Goal: Information Seeking & Learning: Check status

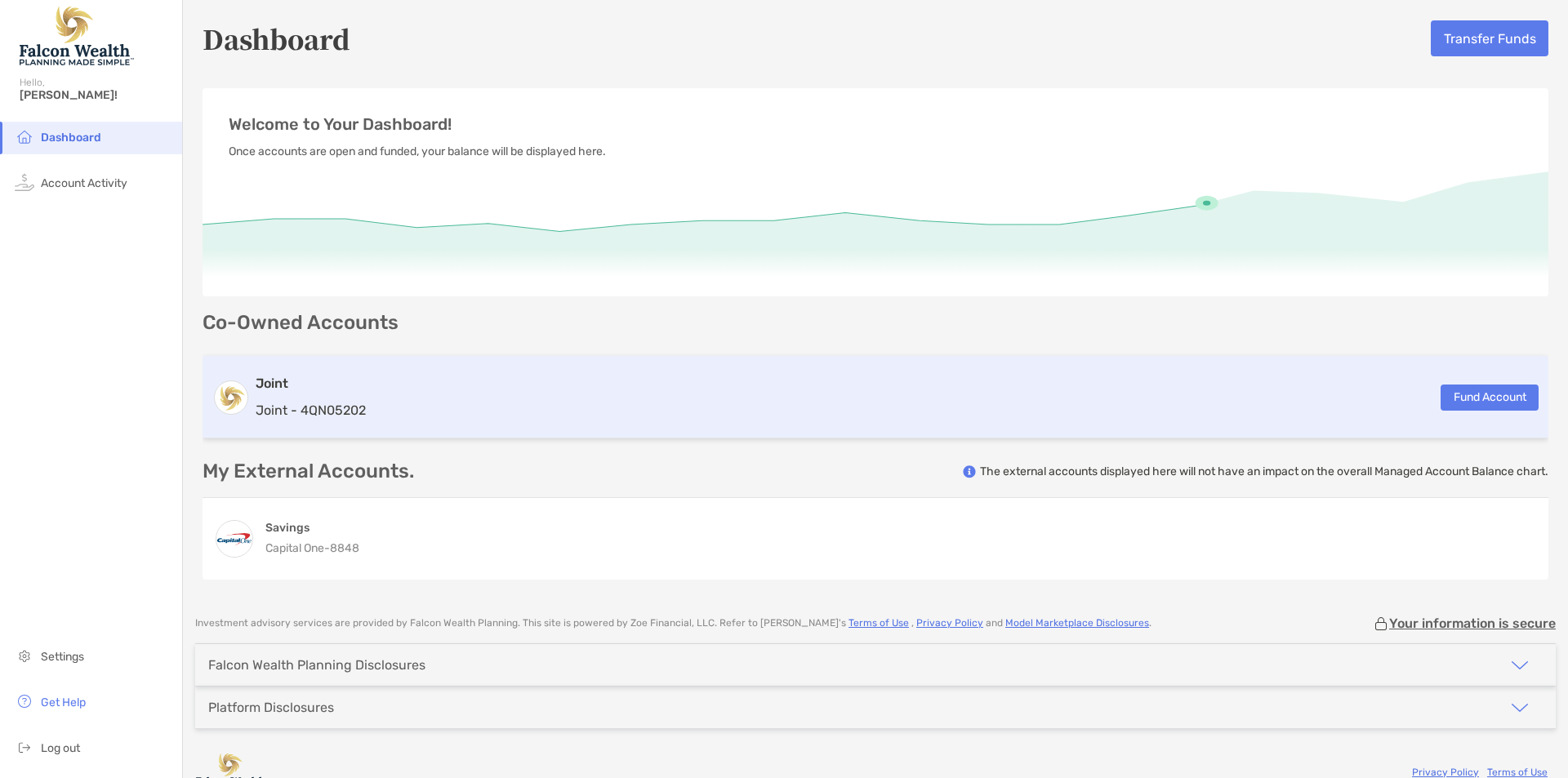
click at [392, 385] on div "Joint Joint - 4QN05202 Fund Account" at bounding box center [875, 396] width 1346 height 82
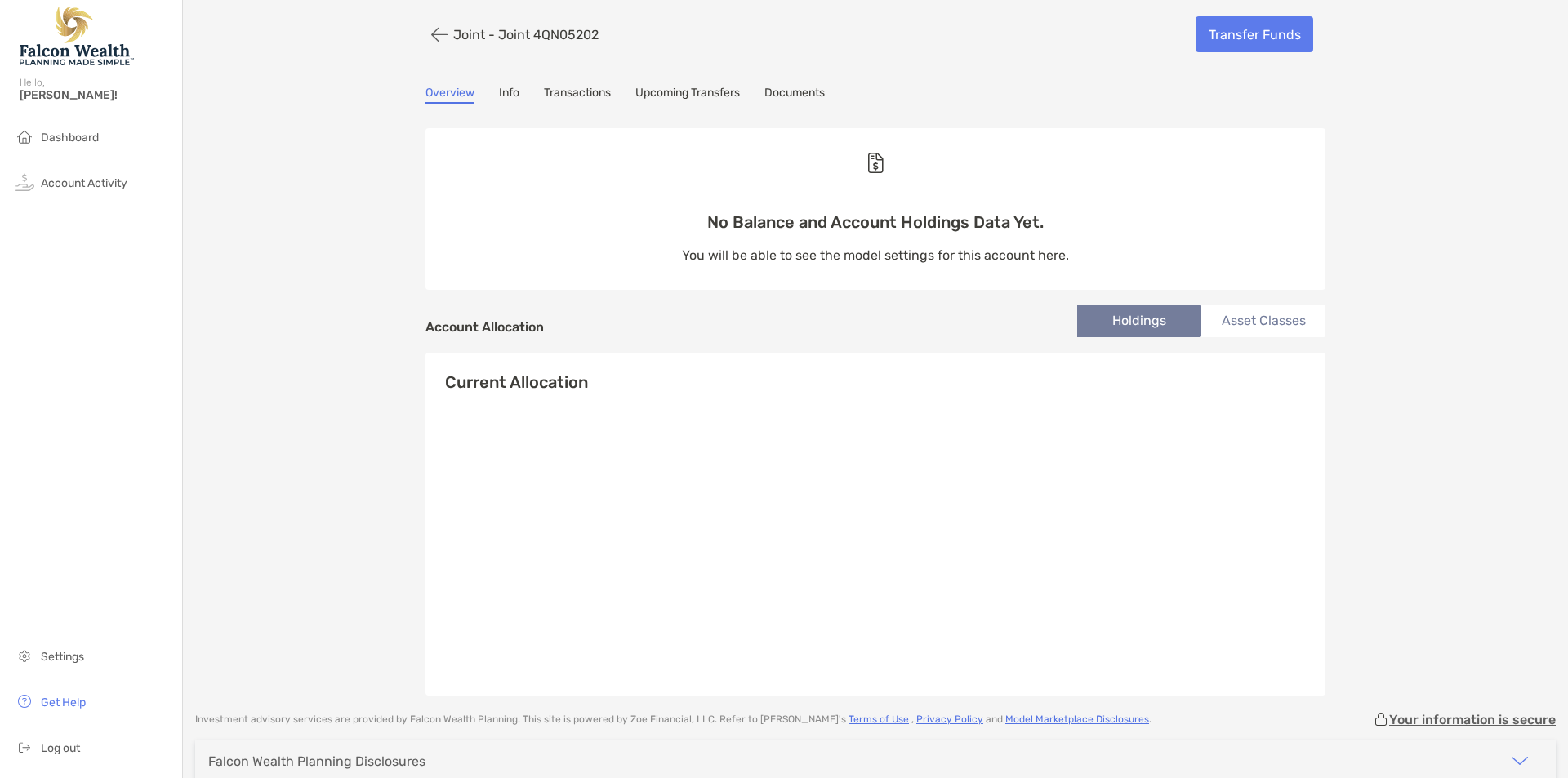
click at [510, 94] on link "Info" at bounding box center [509, 94] width 20 height 18
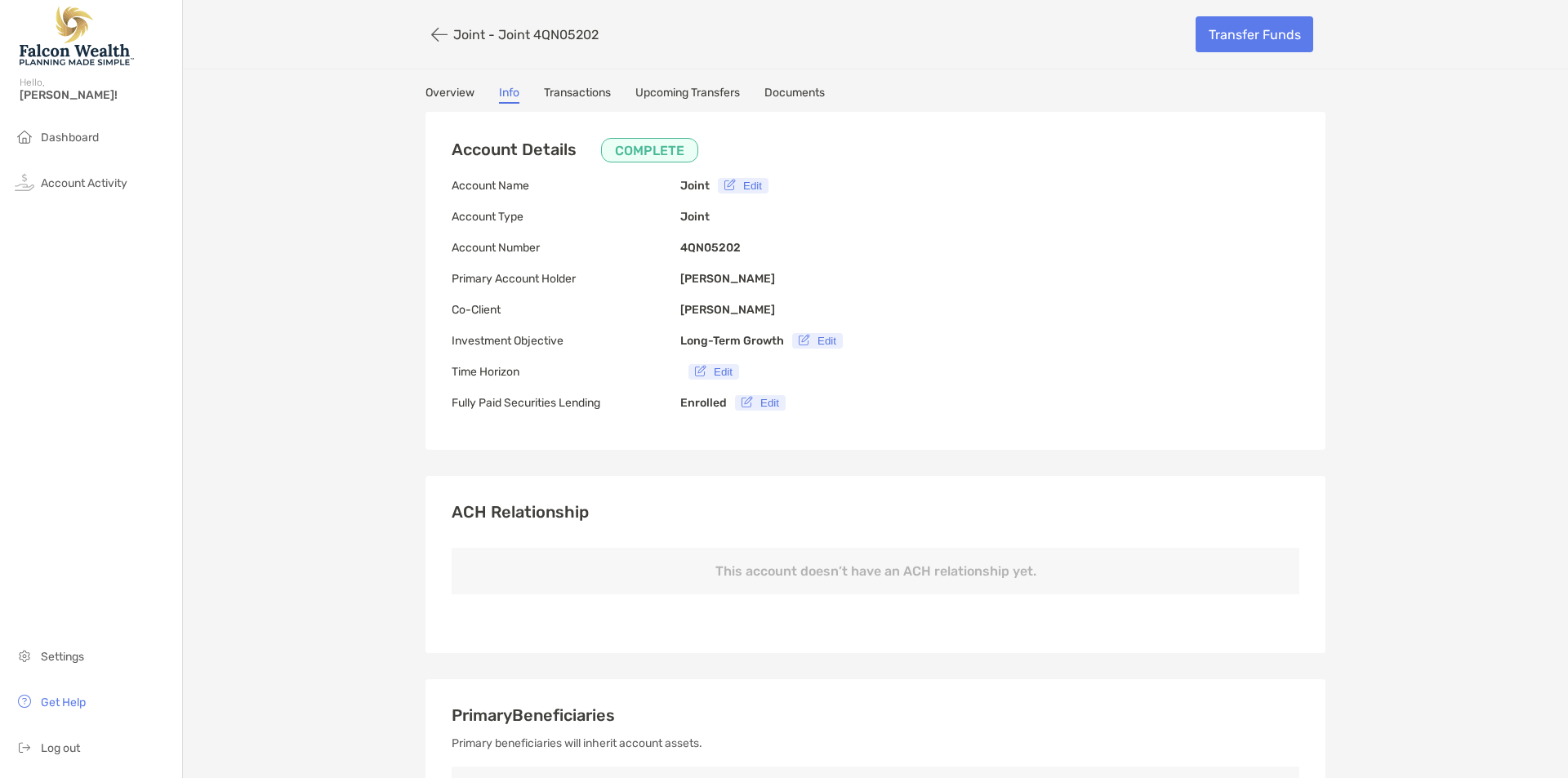
click at [573, 86] on link "Transactions" at bounding box center [577, 94] width 67 height 18
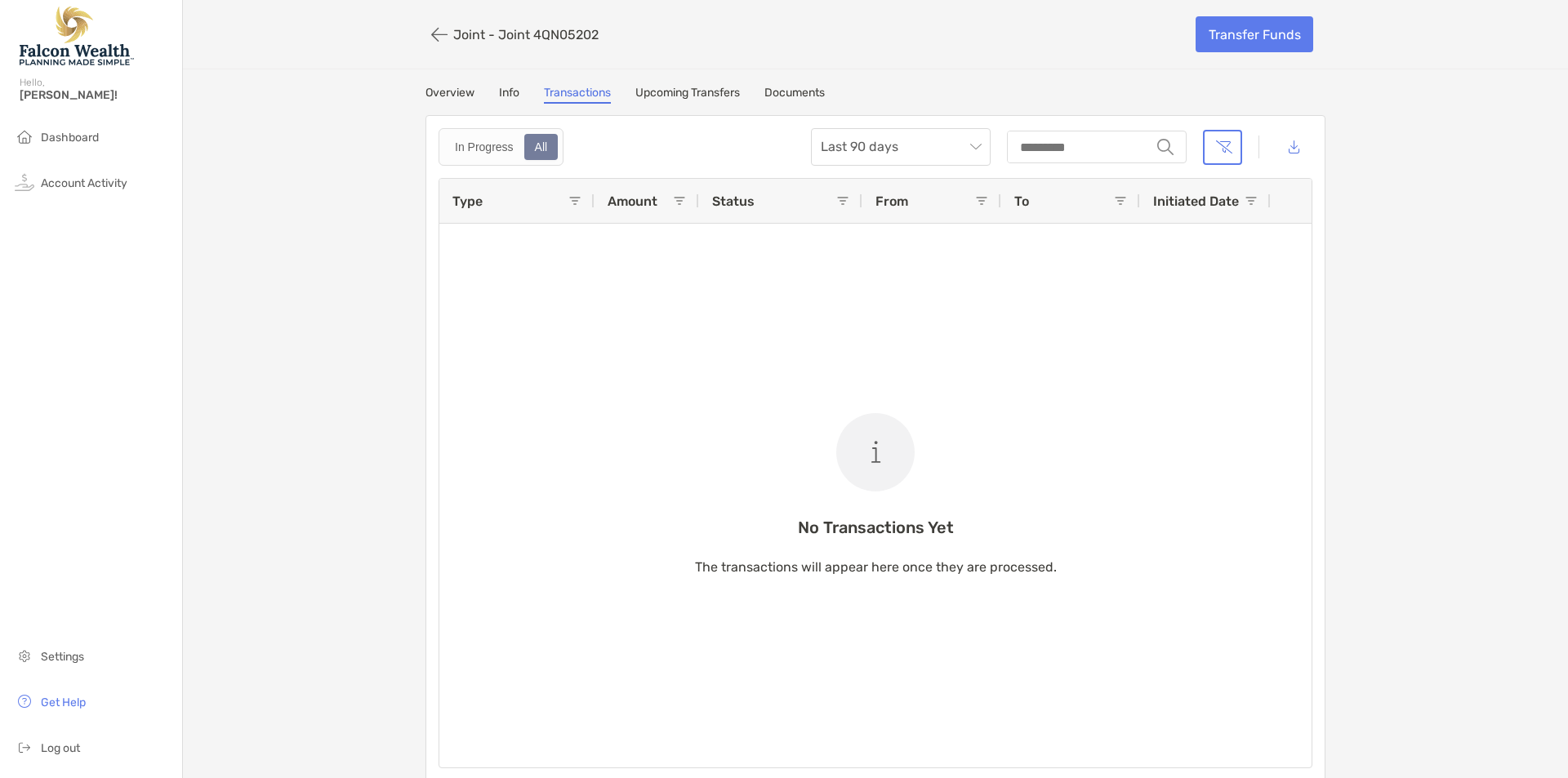
click at [672, 96] on link "Upcoming Transfers" at bounding box center [687, 94] width 105 height 18
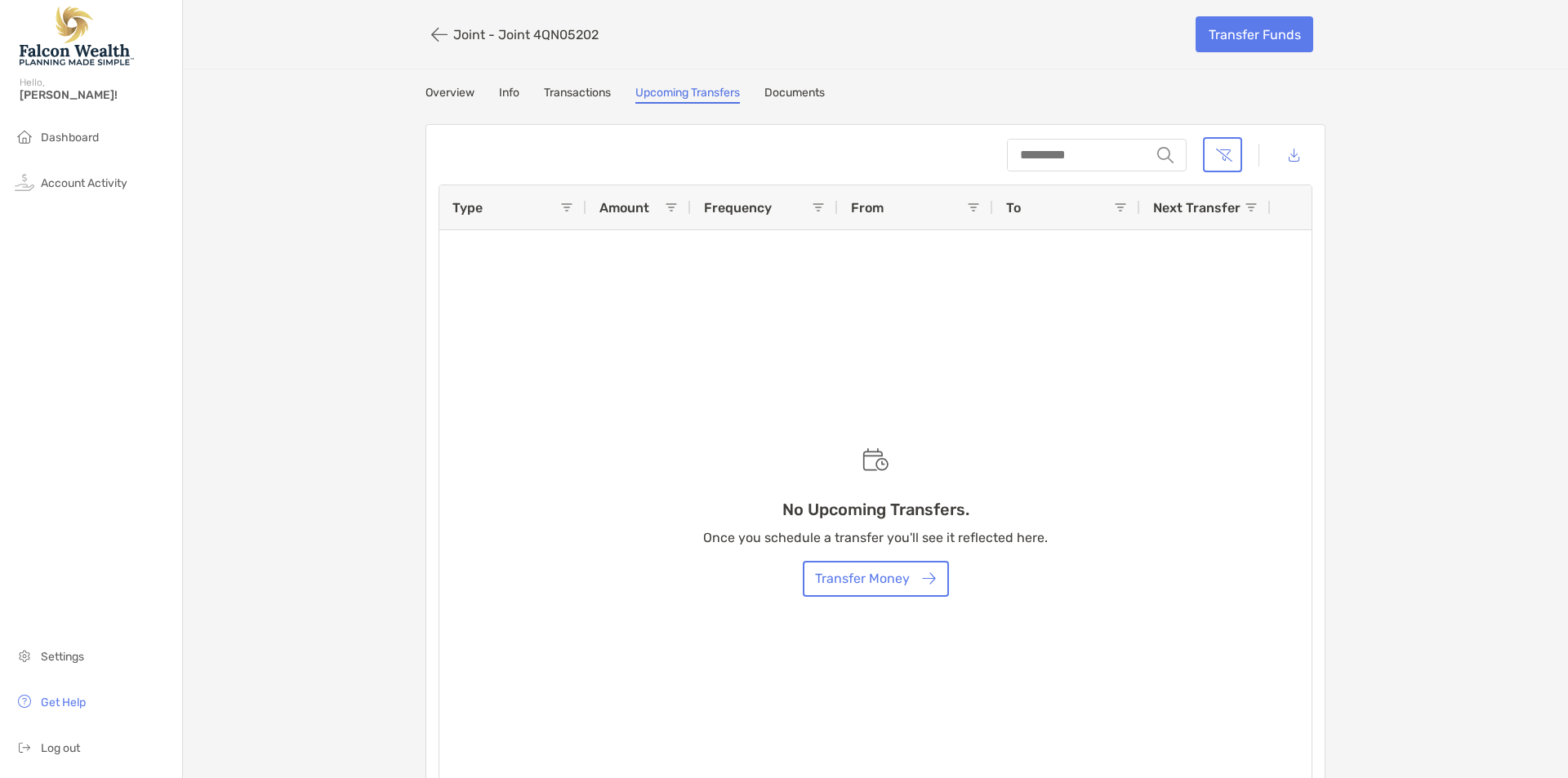
click at [806, 90] on link "Documents" at bounding box center [794, 94] width 60 height 18
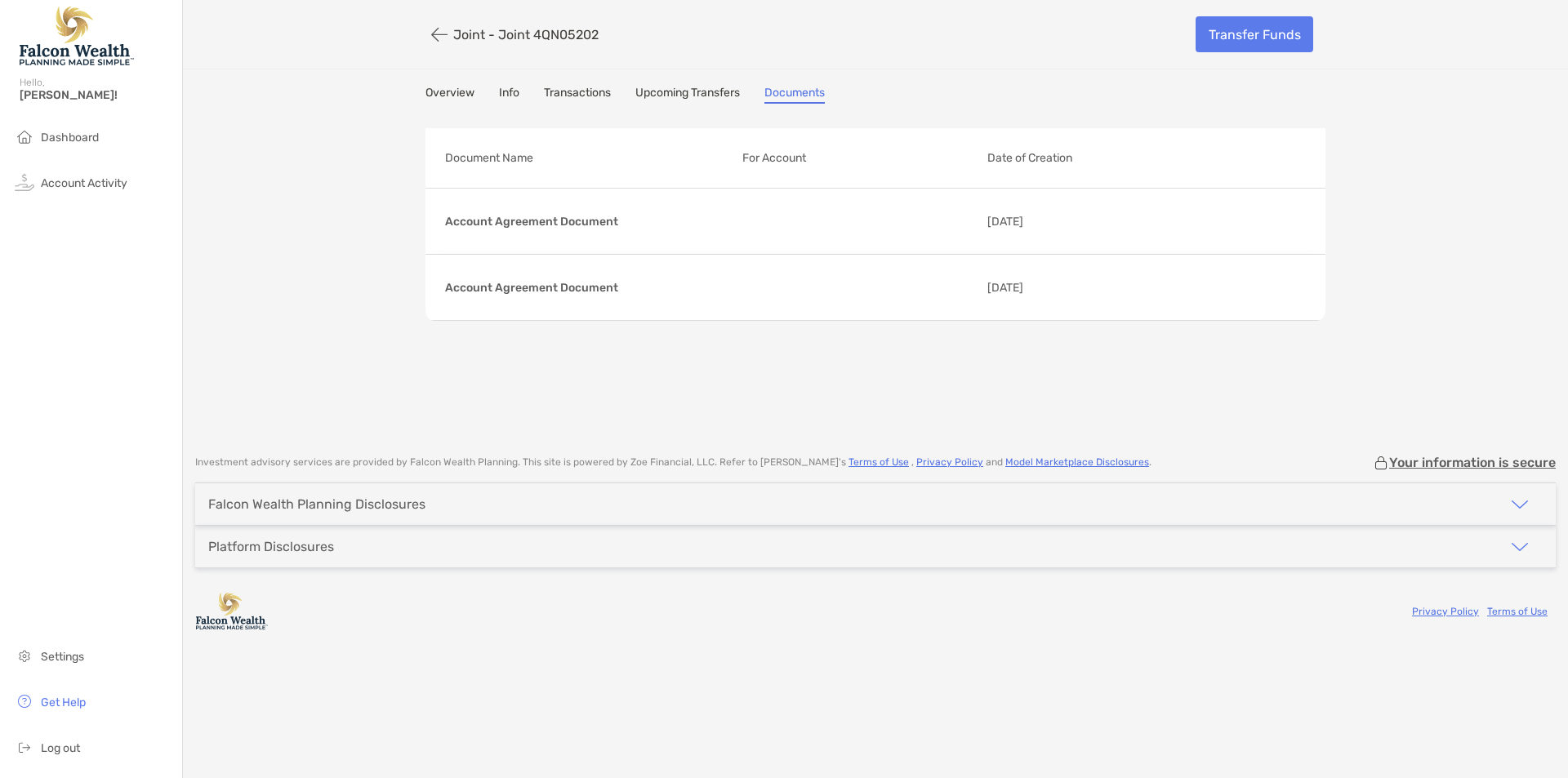
click at [684, 89] on link "Upcoming Transfers" at bounding box center [687, 94] width 105 height 18
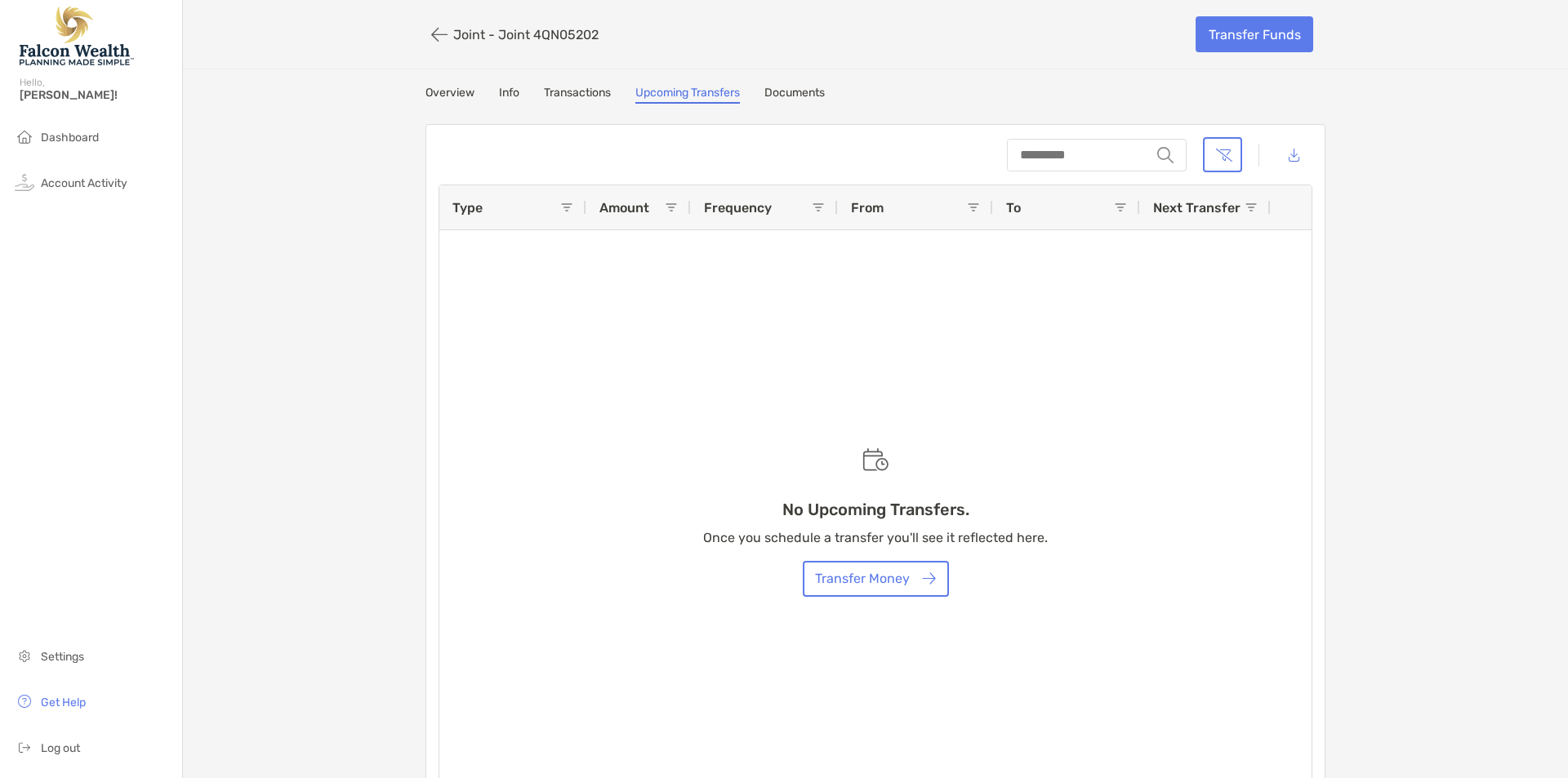
click at [773, 94] on link "Documents" at bounding box center [794, 94] width 60 height 18
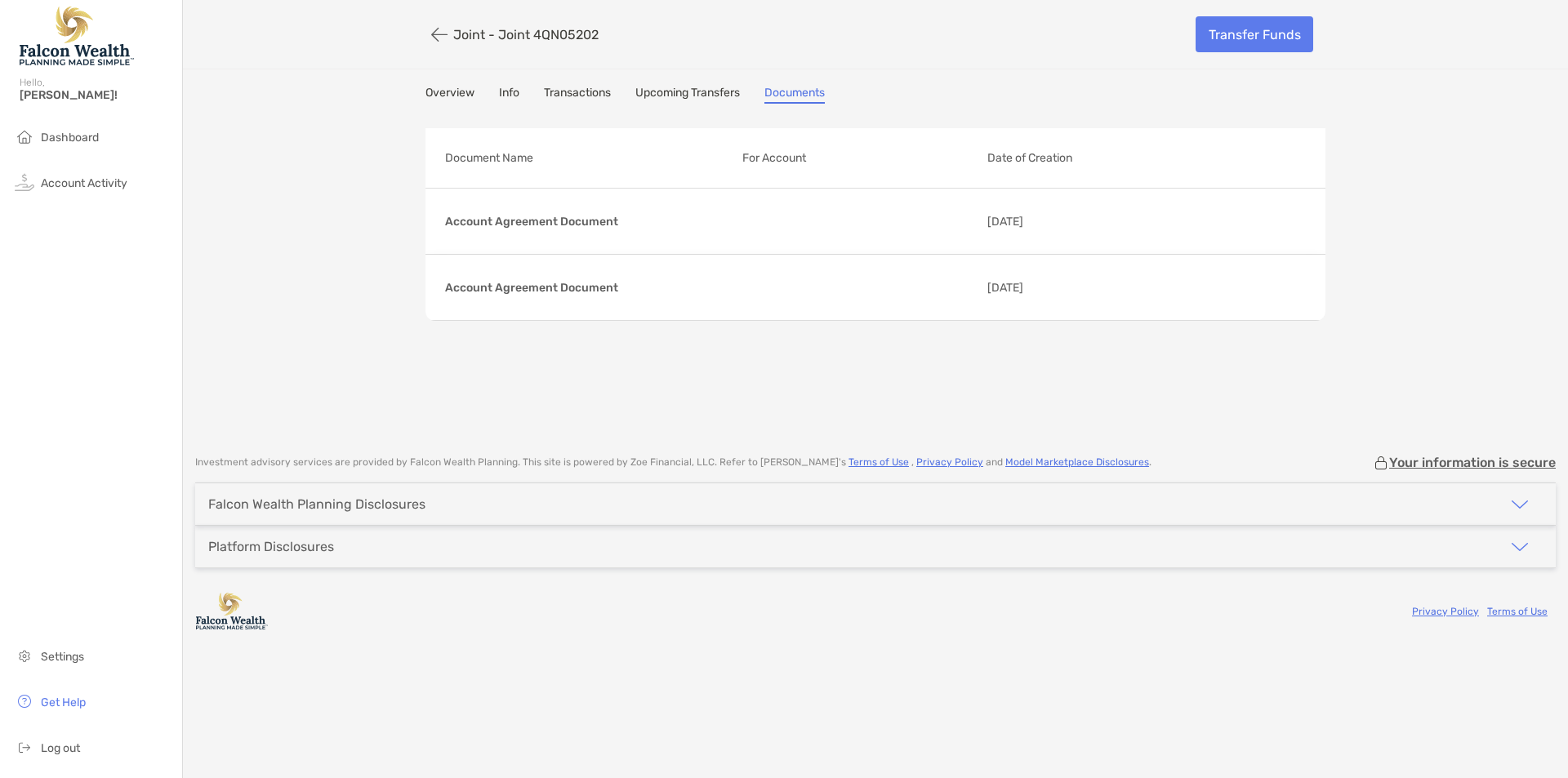
click at [455, 90] on link "Overview" at bounding box center [450, 94] width 49 height 18
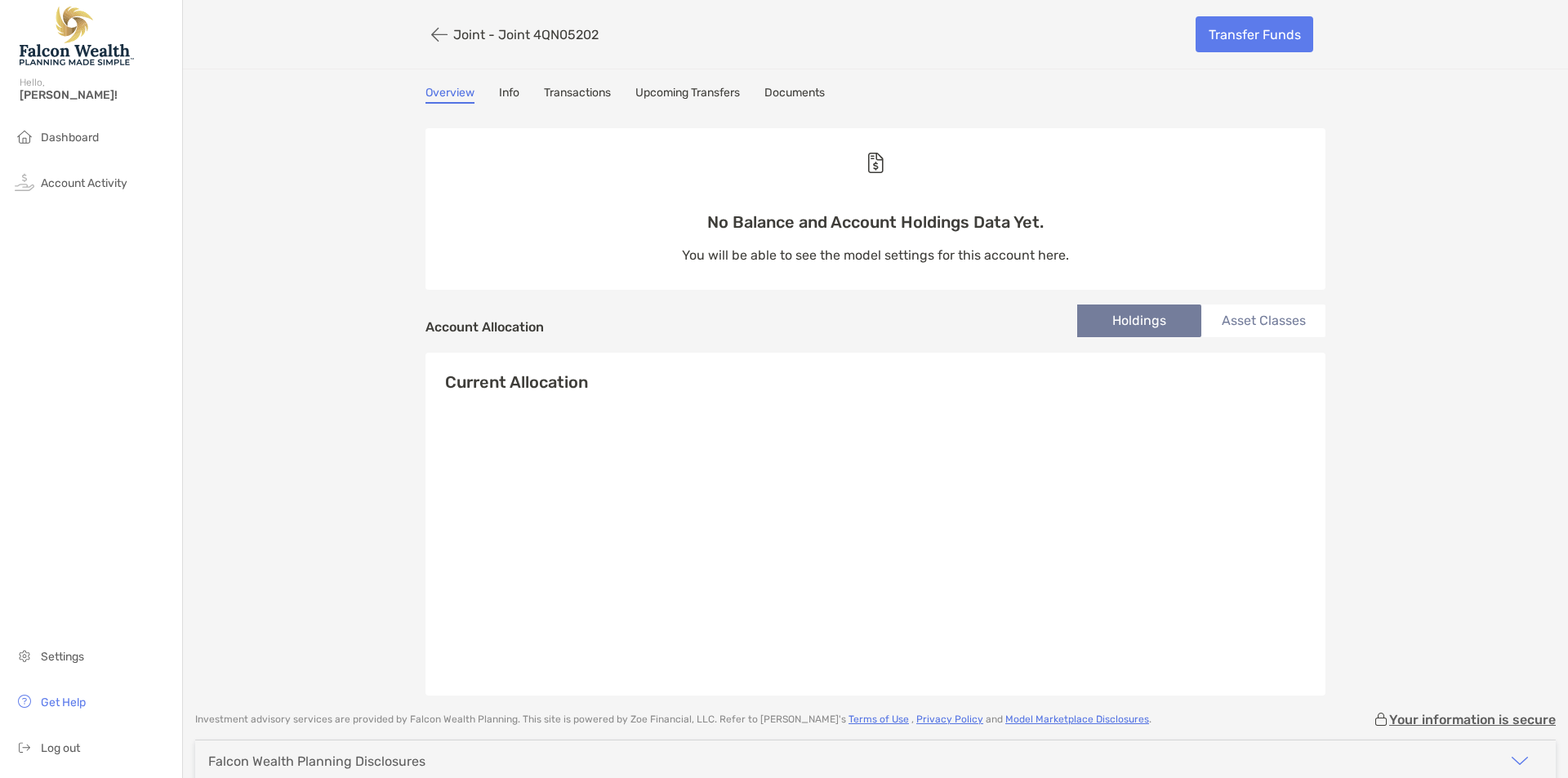
click at [503, 98] on link "Info" at bounding box center [509, 94] width 20 height 18
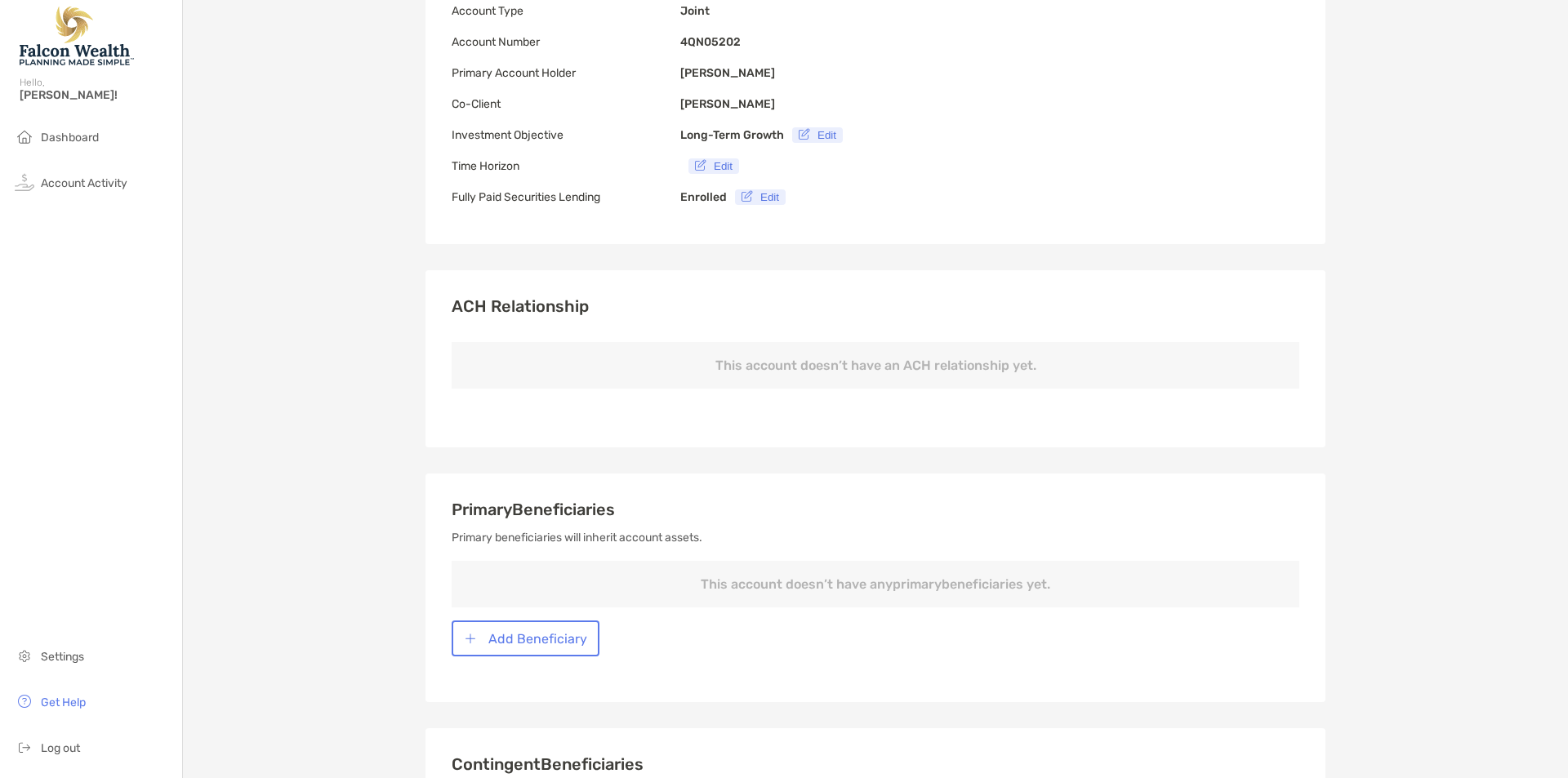
scroll to position [207, 0]
